Goal: Task Accomplishment & Management: Use online tool/utility

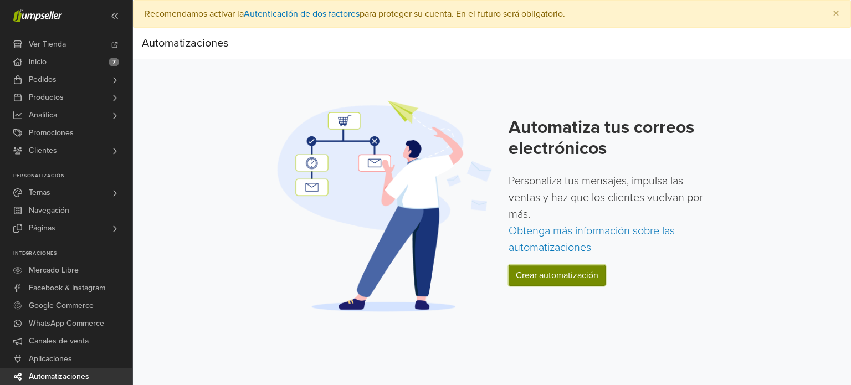
click at [563, 279] on link "Crear automatización" at bounding box center [557, 275] width 97 height 21
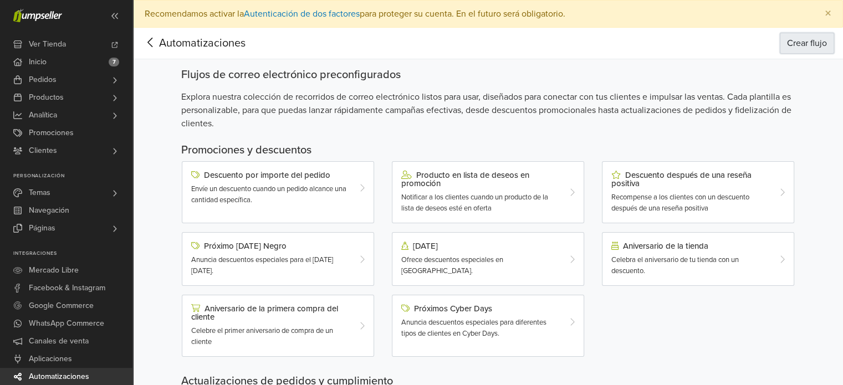
click at [783, 45] on button "Crear flujo" at bounding box center [807, 43] width 54 height 21
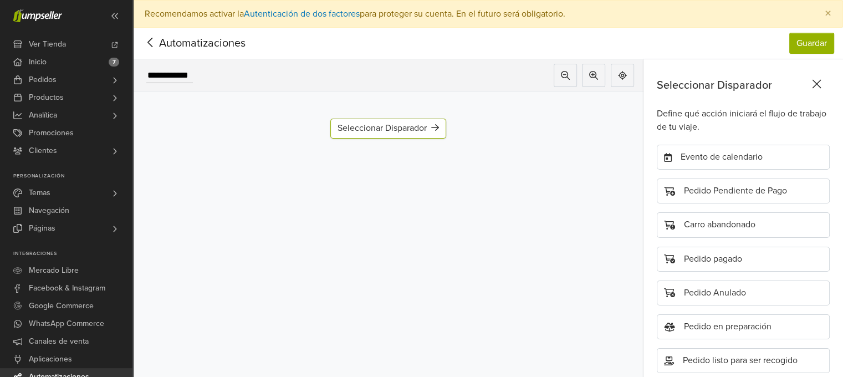
click at [153, 40] on icon at bounding box center [150, 42] width 17 height 14
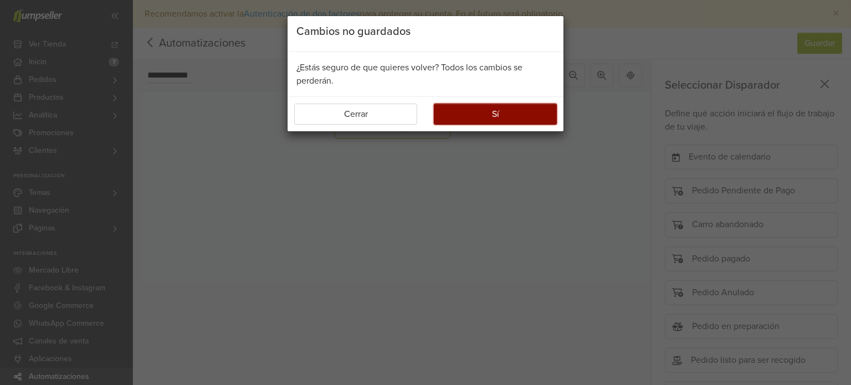
click at [470, 116] on button "Sí" at bounding box center [495, 114] width 123 height 21
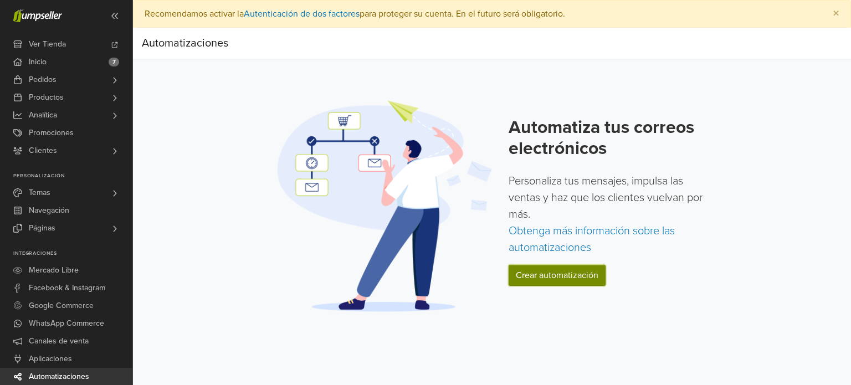
click at [565, 278] on link "Crear automatización" at bounding box center [557, 275] width 97 height 21
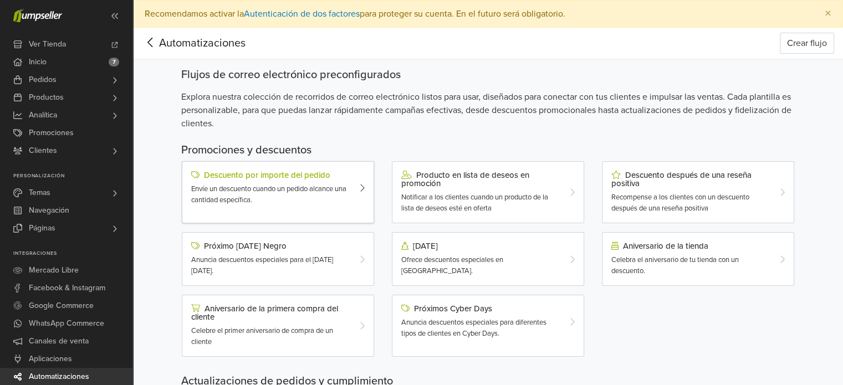
click at [328, 189] on span "Envíe un descuento cuando un pedido alcance una cantidad específica." at bounding box center [268, 195] width 155 height 20
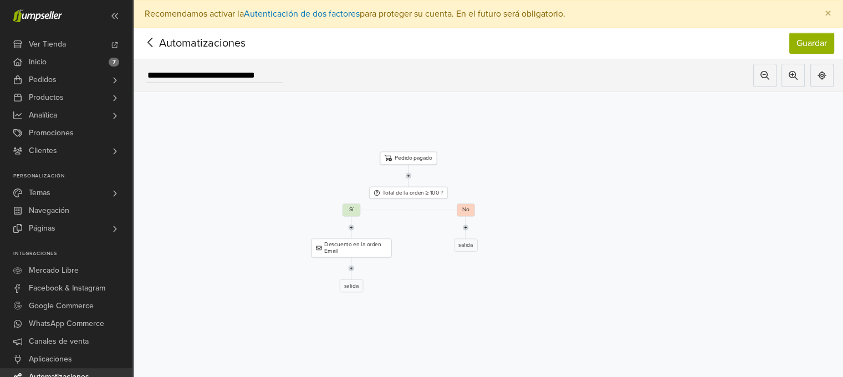
click at [154, 44] on icon at bounding box center [150, 42] width 17 height 14
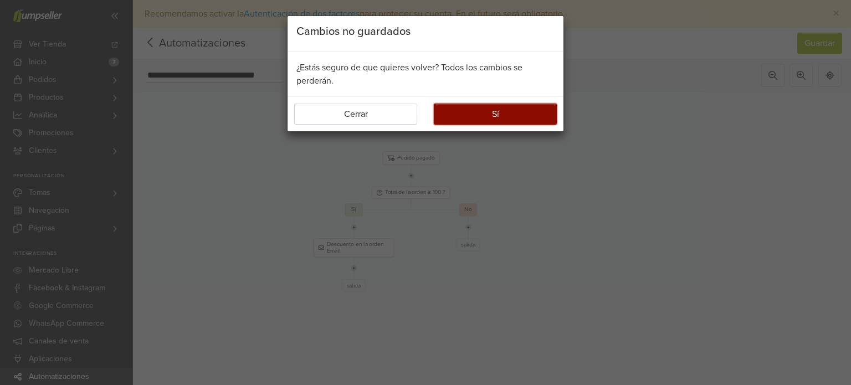
click at [503, 115] on button "Sí" at bounding box center [495, 114] width 123 height 21
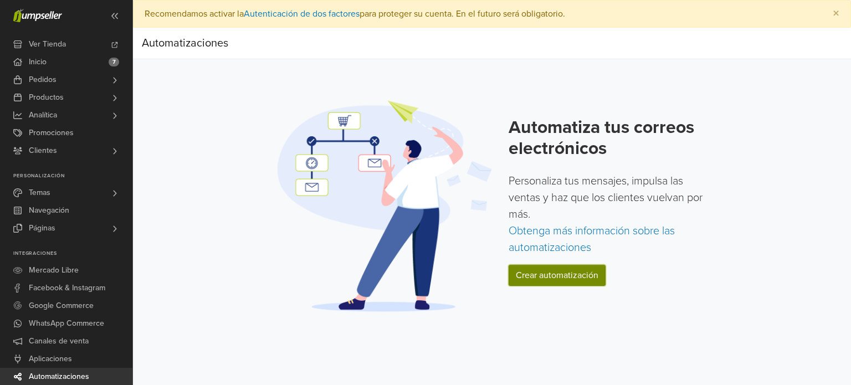
click at [568, 272] on link "Crear automatización" at bounding box center [557, 275] width 97 height 21
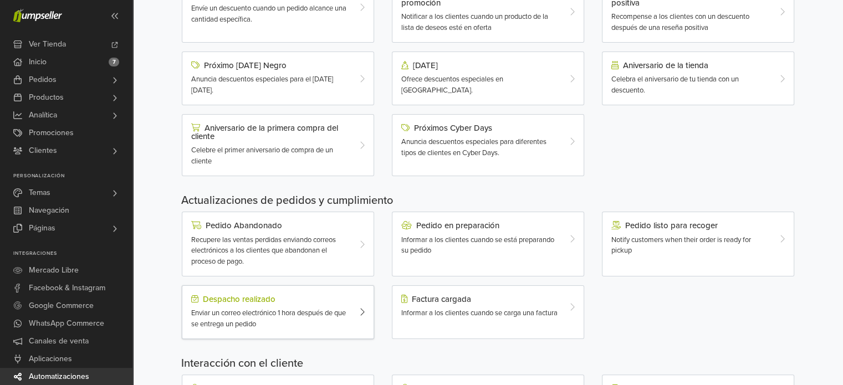
scroll to position [158, 0]
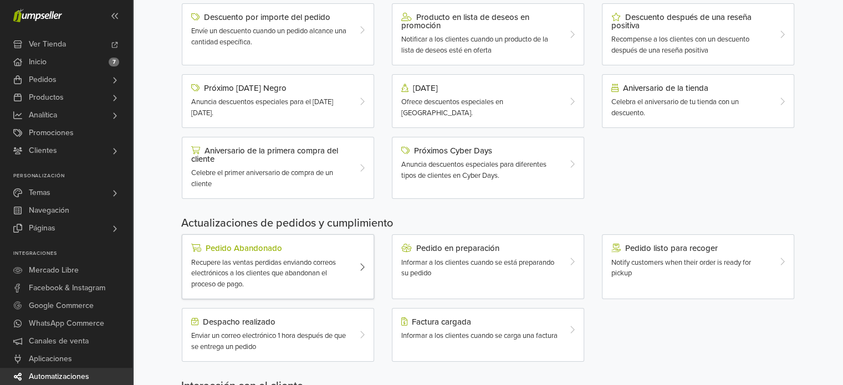
click at [334, 273] on div "Recupere las ventas perdidas enviando correos electrónicos a los clientes que a…" at bounding box center [270, 274] width 158 height 33
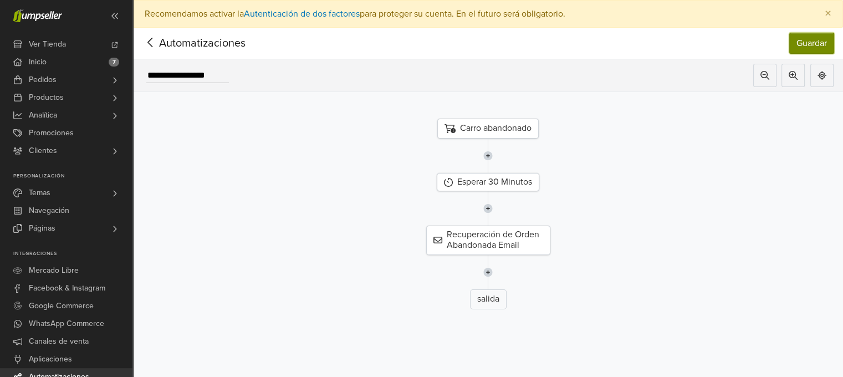
click at [818, 44] on button "Guardar" at bounding box center [811, 43] width 45 height 21
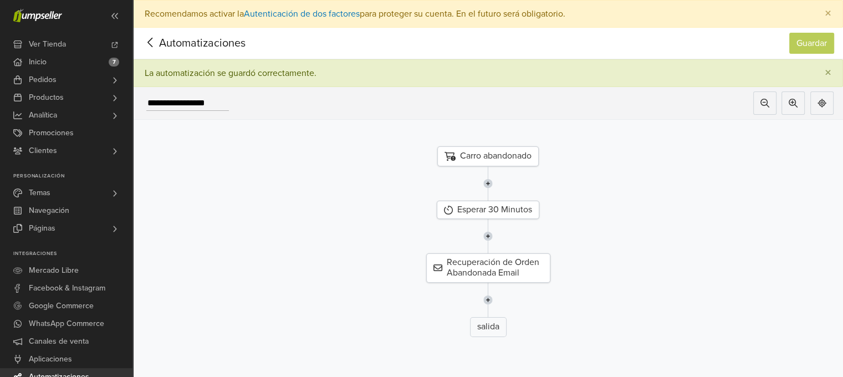
click at [154, 47] on icon at bounding box center [150, 42] width 17 height 14
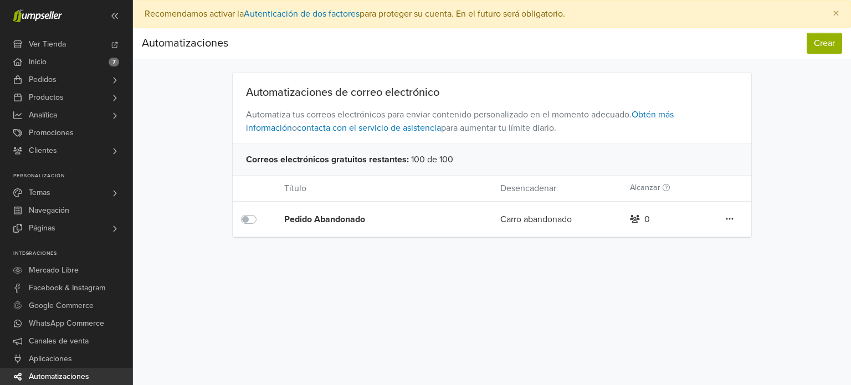
click at [727, 220] on icon at bounding box center [730, 219] width 8 height 9
click at [437, 222] on div "Pedido Abandonado" at bounding box center [370, 219] width 173 height 13
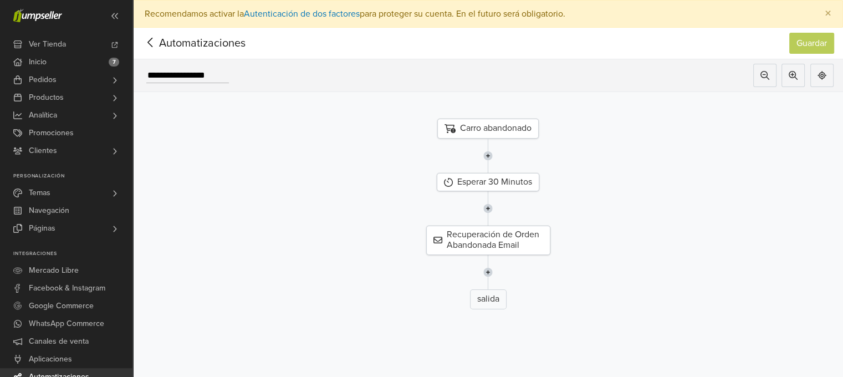
click at [149, 43] on icon at bounding box center [149, 42] width 5 height 9
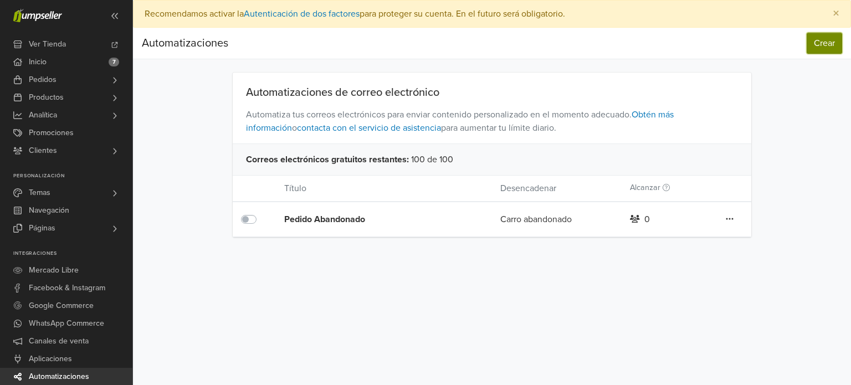
click at [835, 38] on button "Crear" at bounding box center [824, 43] width 35 height 21
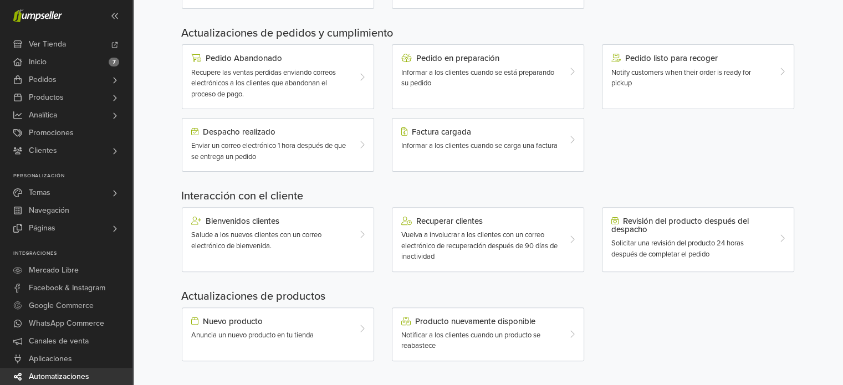
scroll to position [349, 0]
click at [478, 318] on div "Producto nuevamente disponible" at bounding box center [480, 321] width 158 height 9
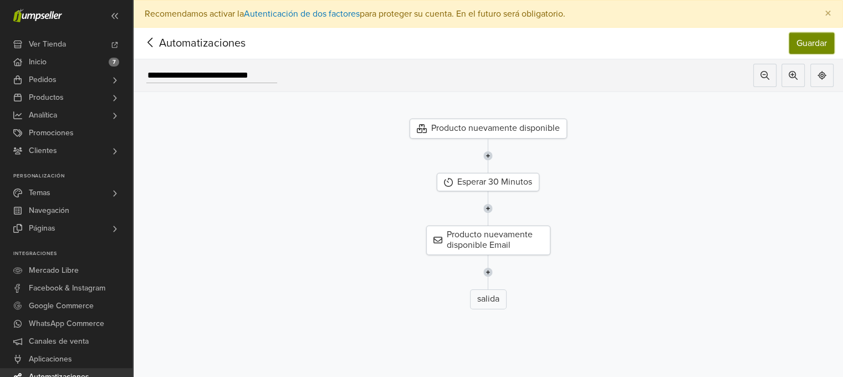
click at [830, 42] on button "Guardar" at bounding box center [811, 43] width 45 height 21
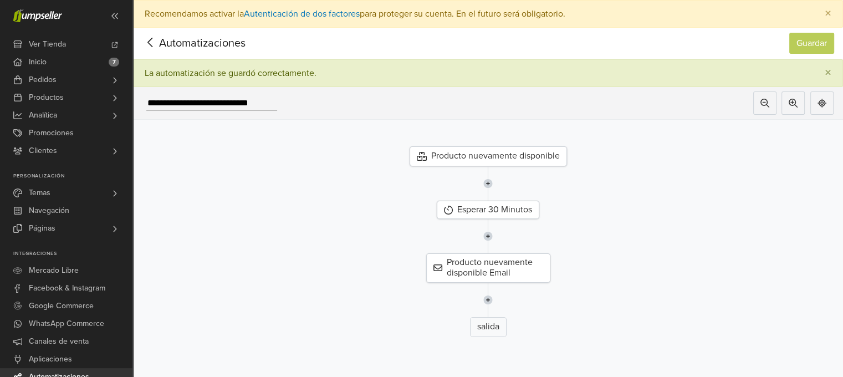
click at [152, 43] on icon at bounding box center [150, 42] width 17 height 14
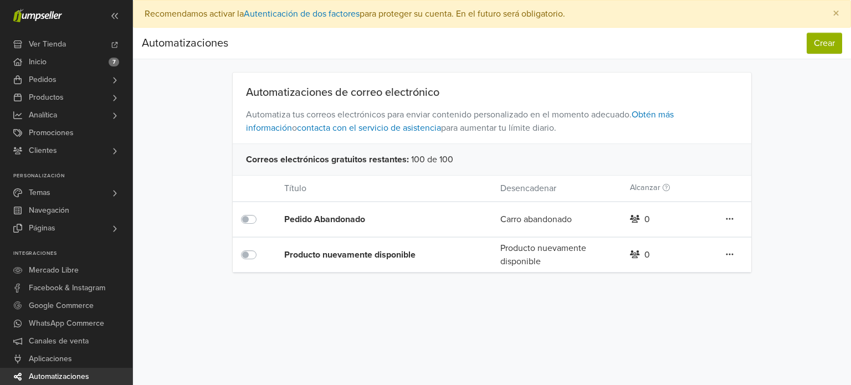
click at [394, 251] on div "Producto nuevamente disponible" at bounding box center [370, 254] width 173 height 13
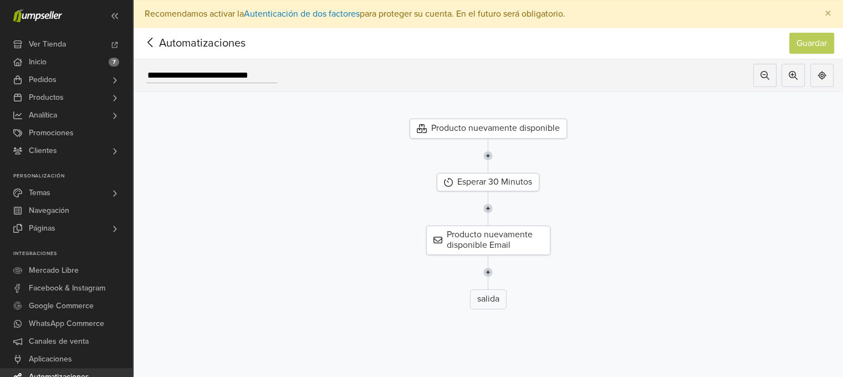
click at [151, 38] on icon at bounding box center [149, 42] width 5 height 9
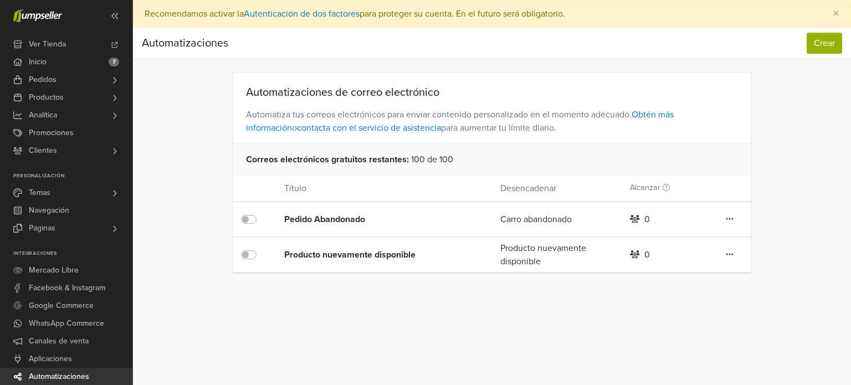
click at [814, 55] on nav "Automatizaciones Crear Automatizaciones Crear" at bounding box center [492, 44] width 718 height 32
click at [816, 49] on button "Crear" at bounding box center [824, 43] width 35 height 21
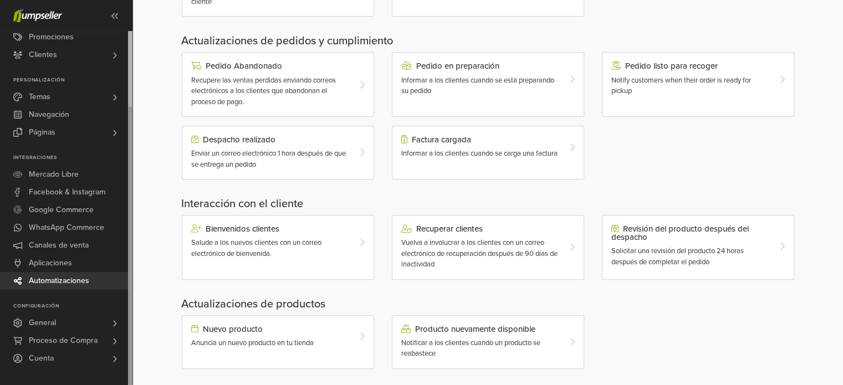
scroll to position [341, 0]
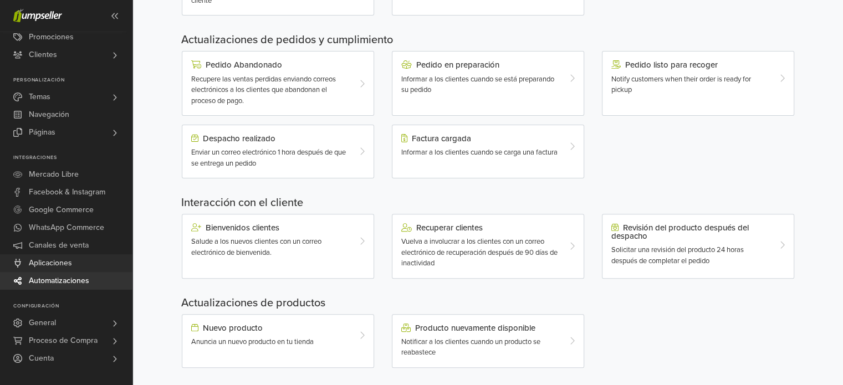
click at [81, 261] on link "Aplicaciones" at bounding box center [66, 263] width 132 height 18
